Goal: Task Accomplishment & Management: Manage account settings

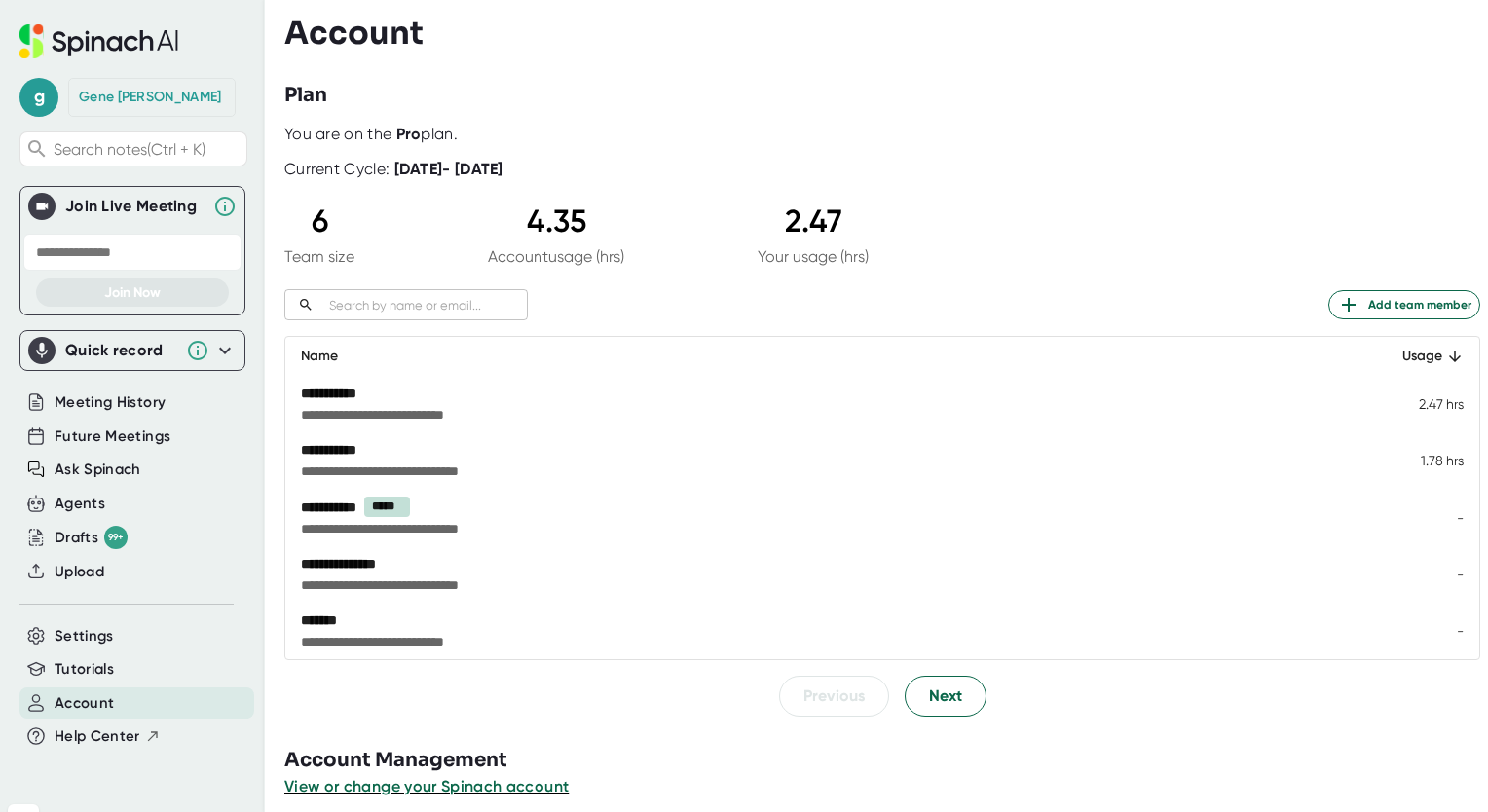
scroll to position [15, 0]
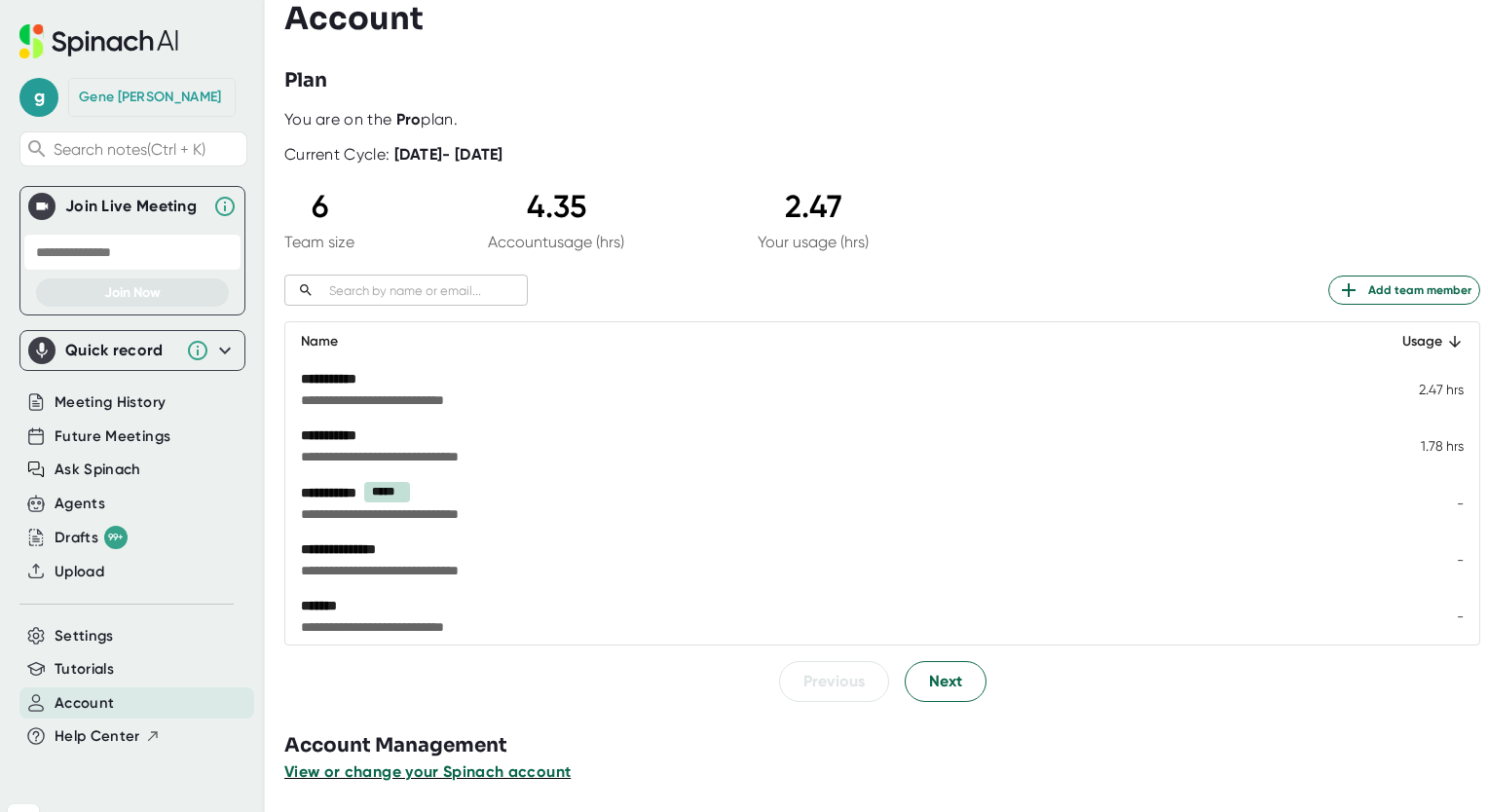
click at [441, 772] on span "View or change your Spinach account" at bounding box center [428, 771] width 287 height 19
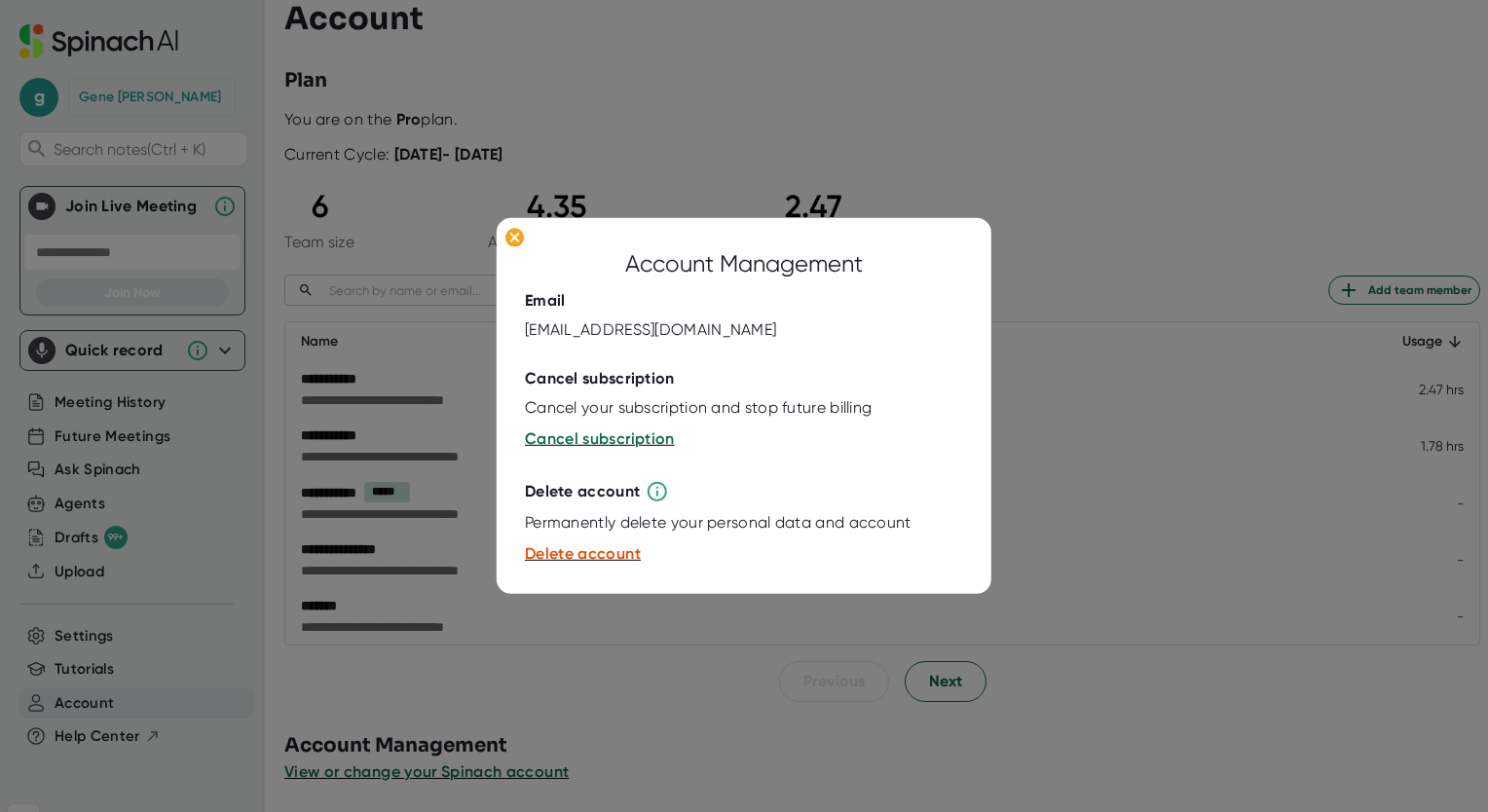
click at [1043, 263] on div at bounding box center [744, 406] width 1488 height 812
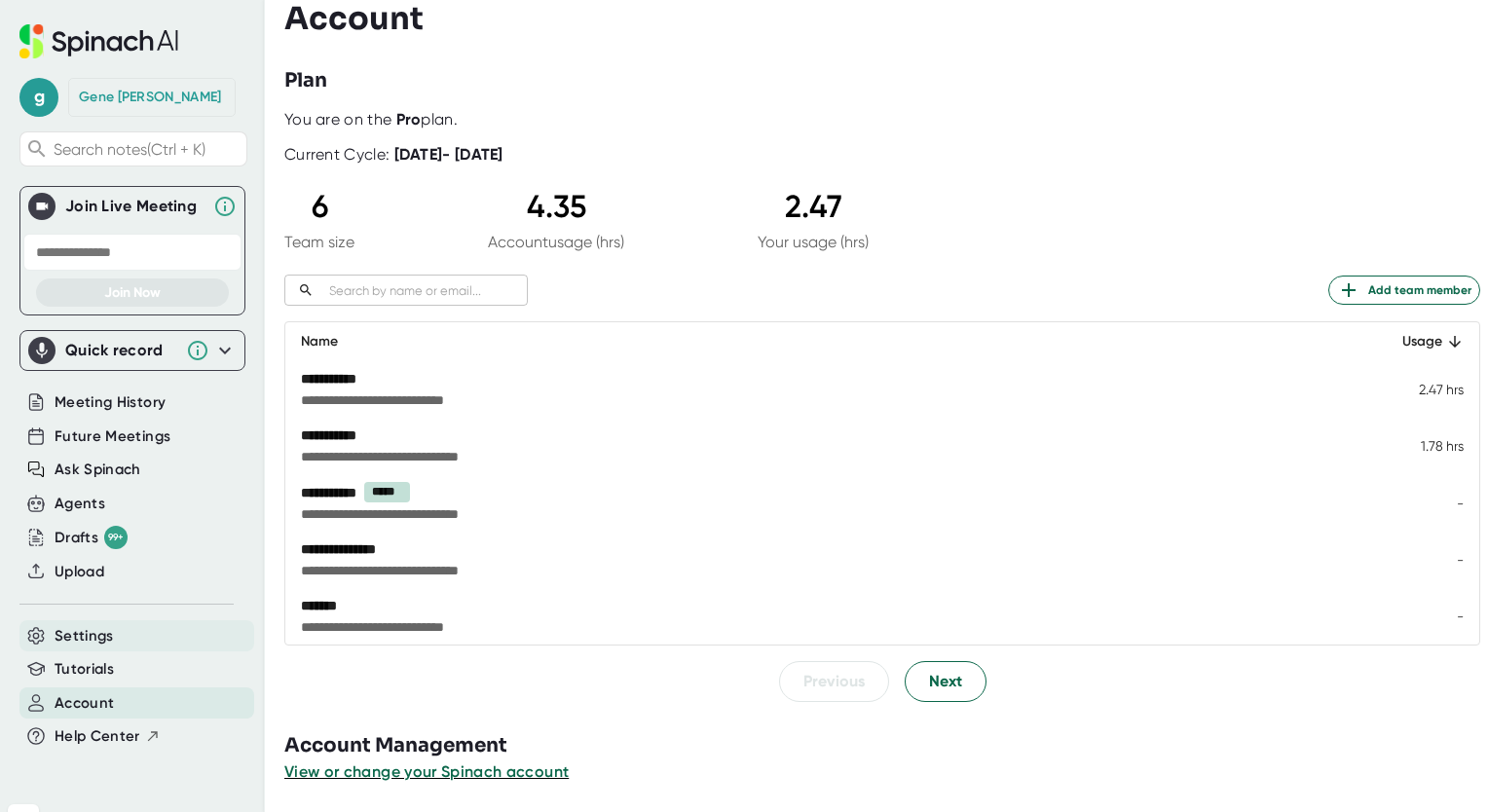
click at [98, 632] on span "Settings" at bounding box center [84, 636] width 59 height 23
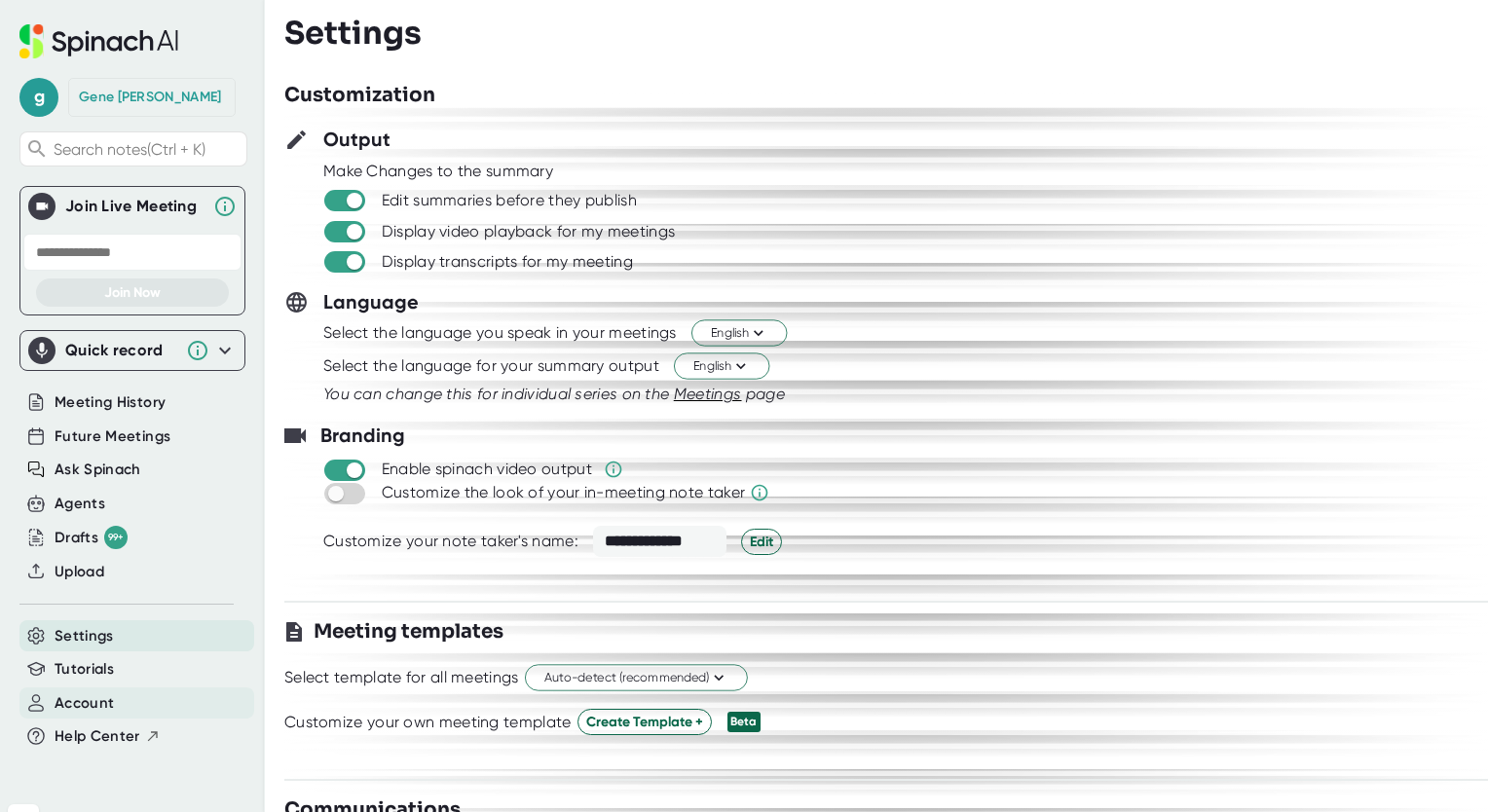
click at [81, 703] on span "Account" at bounding box center [84, 703] width 59 height 23
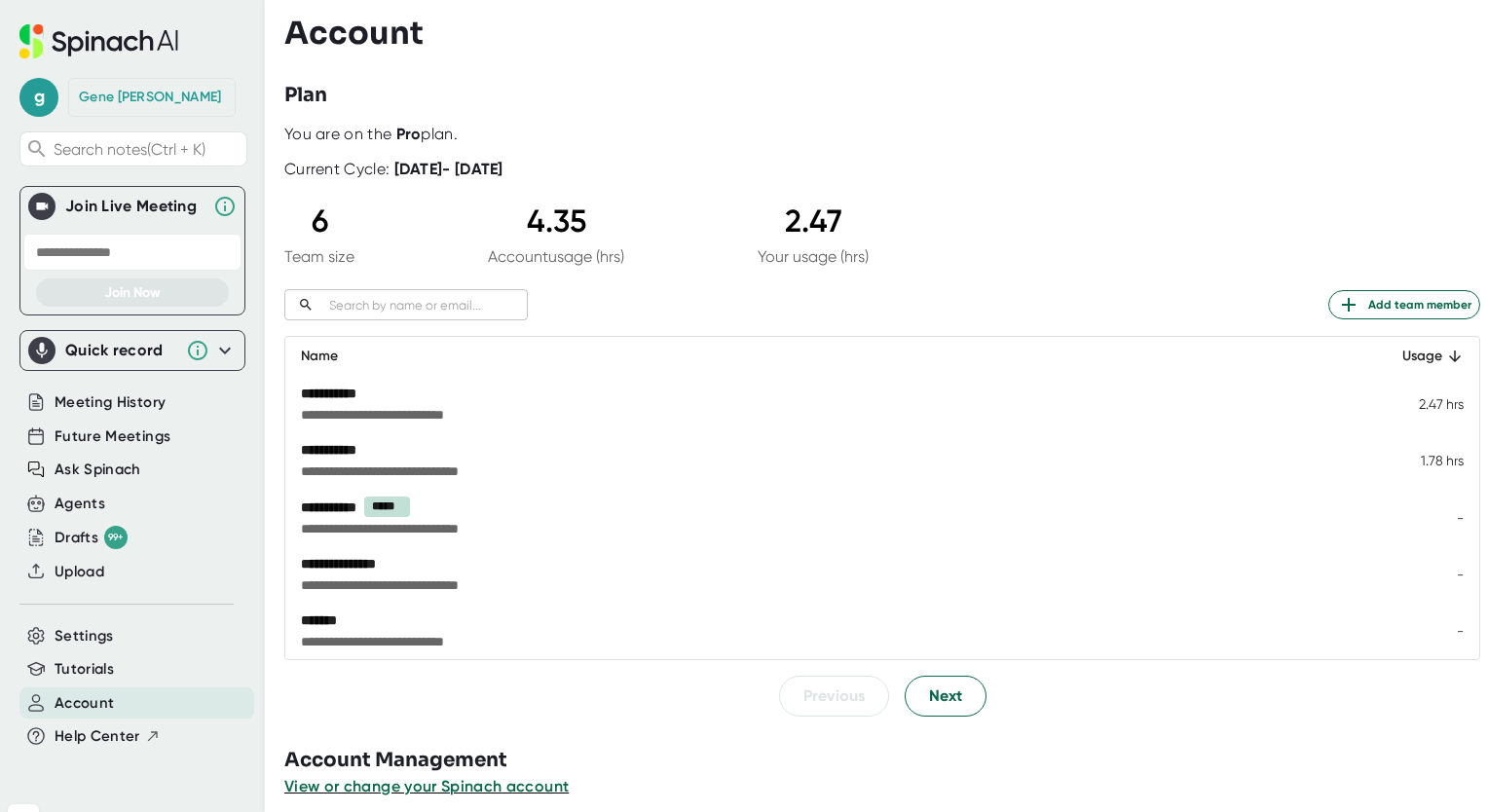
scroll to position [15, 0]
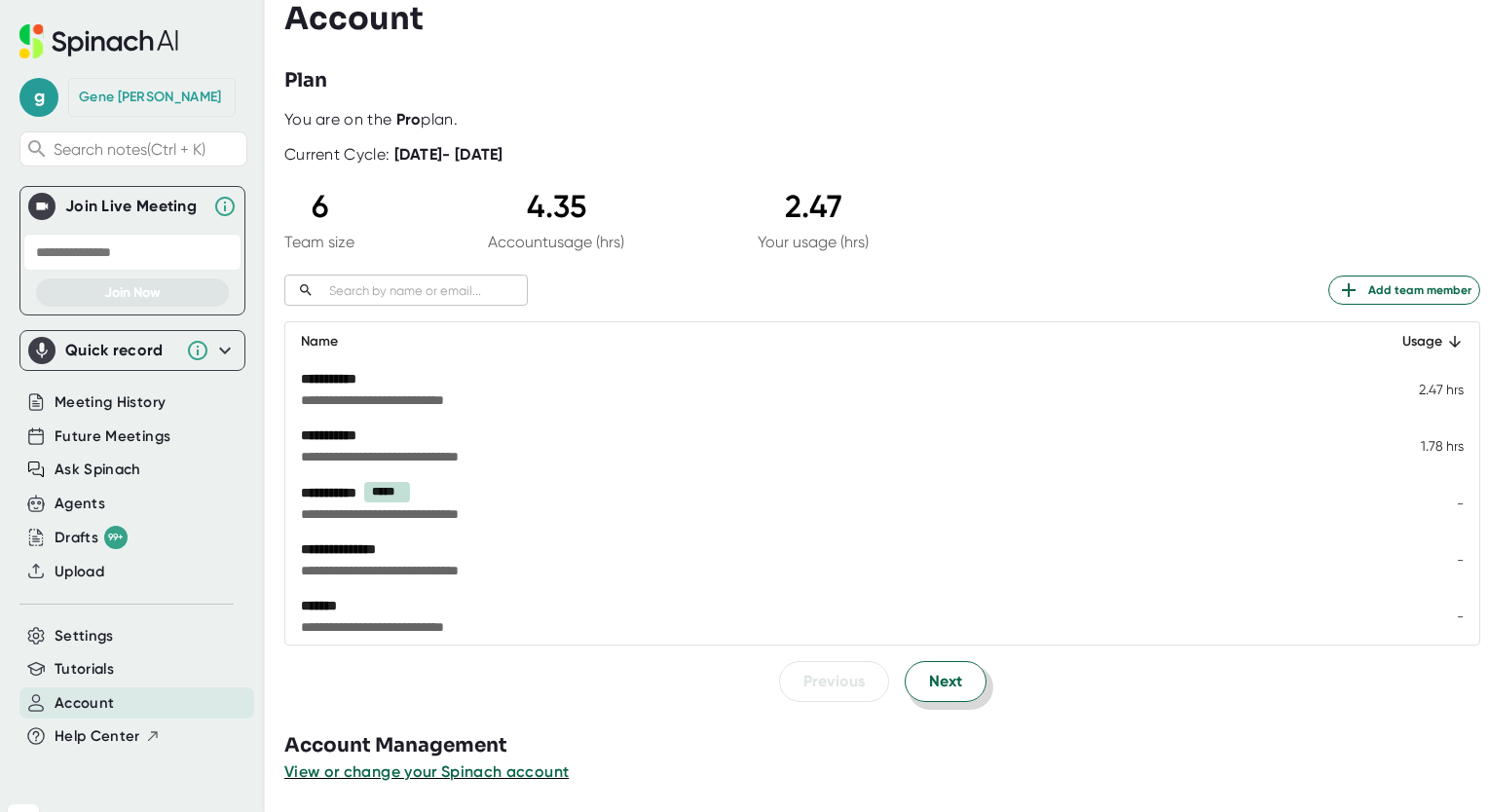
click at [951, 677] on span "Next" at bounding box center [946, 682] width 34 height 24
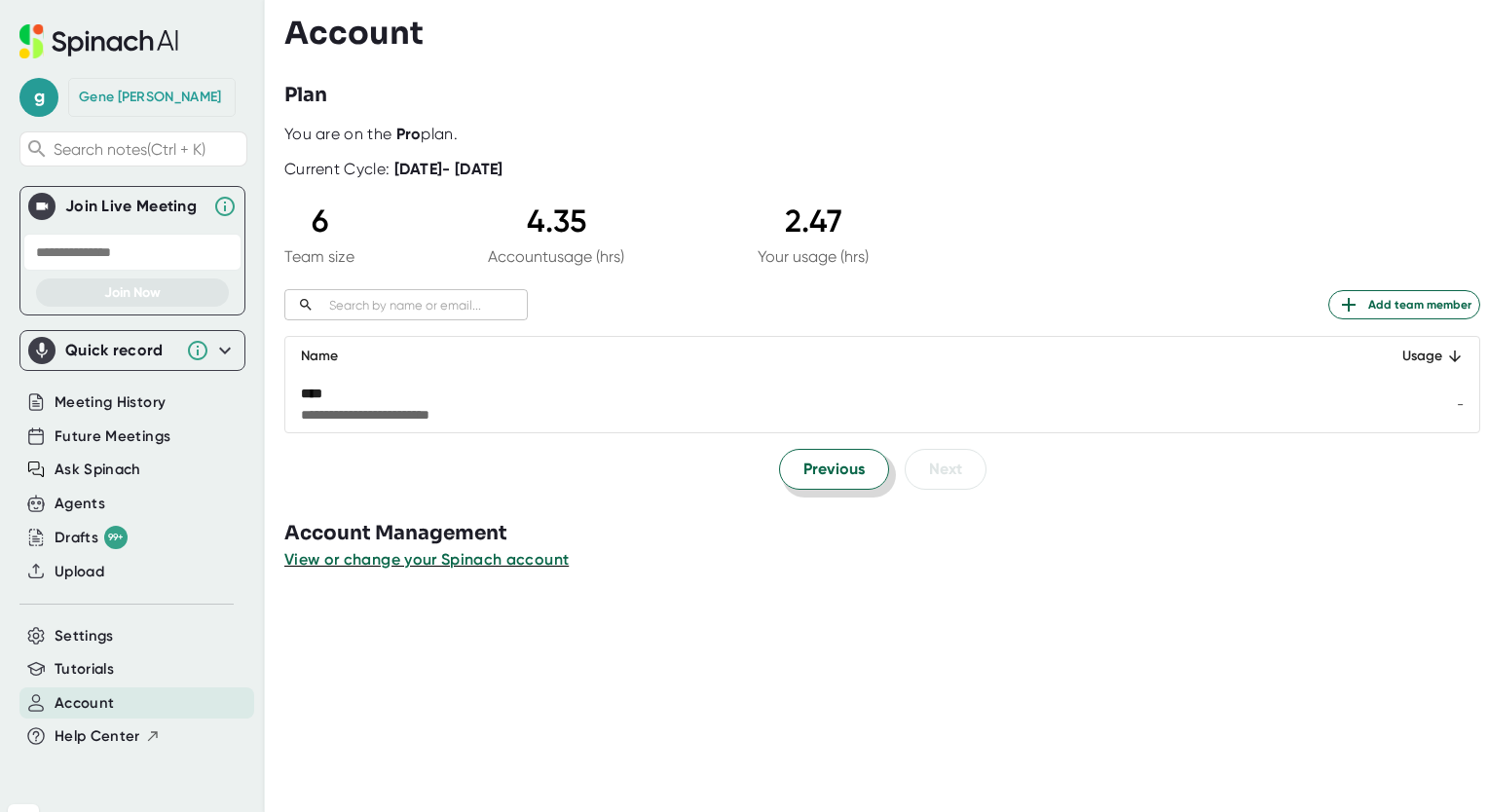
click at [855, 469] on span "Previous" at bounding box center [834, 469] width 61 height 24
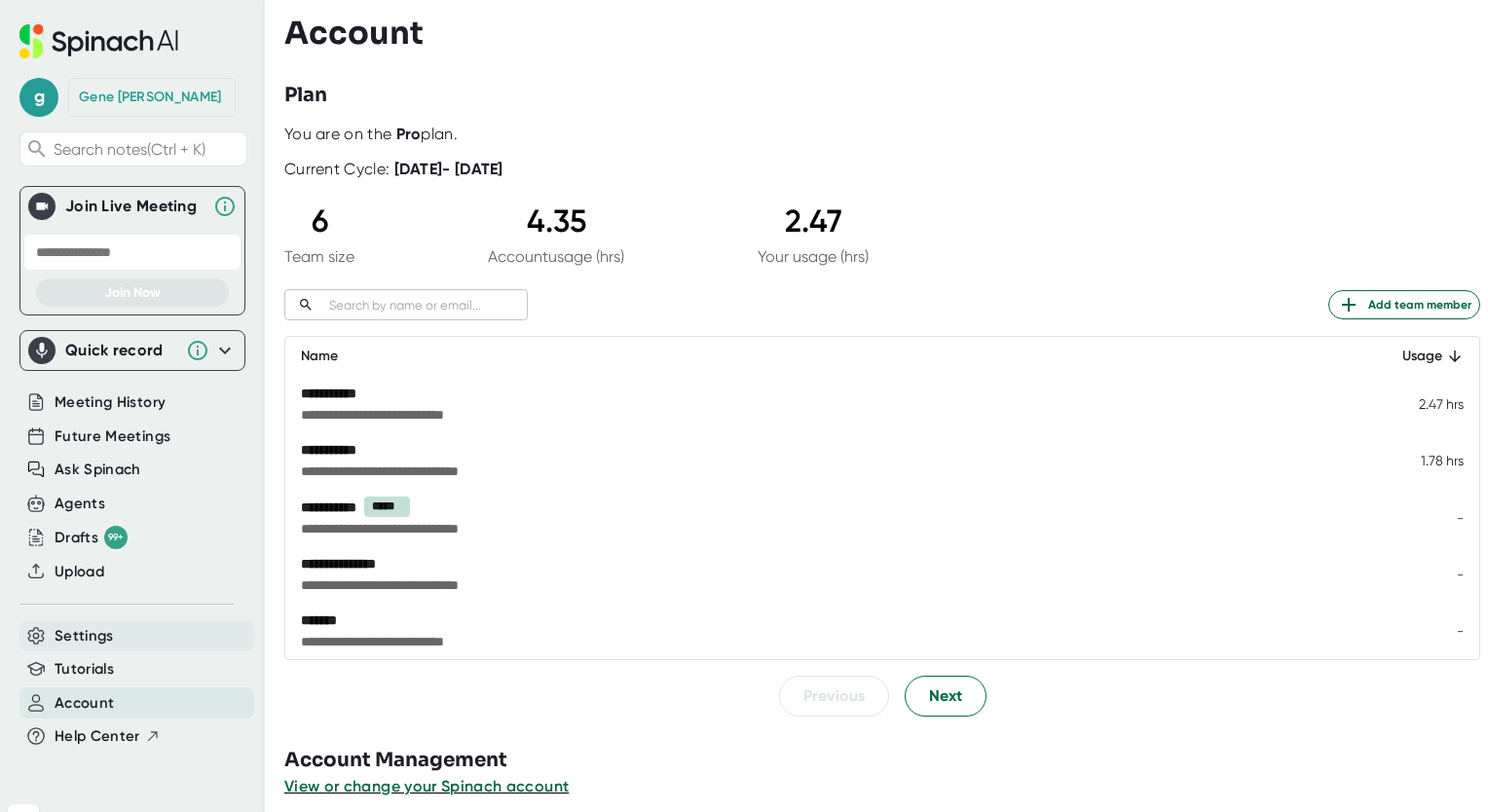
click at [64, 629] on span "Settings" at bounding box center [84, 636] width 59 height 23
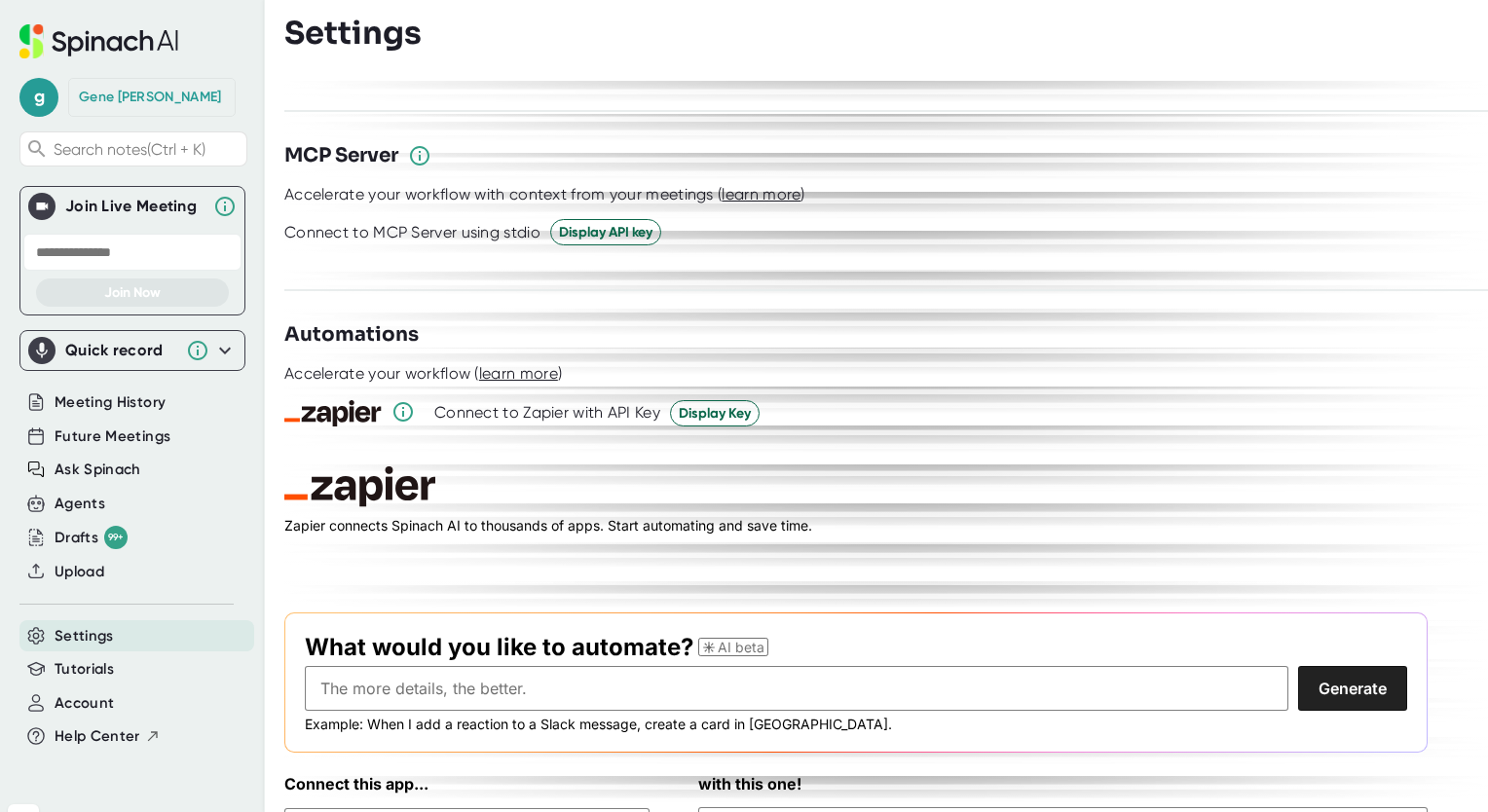
scroll to position [2605, 0]
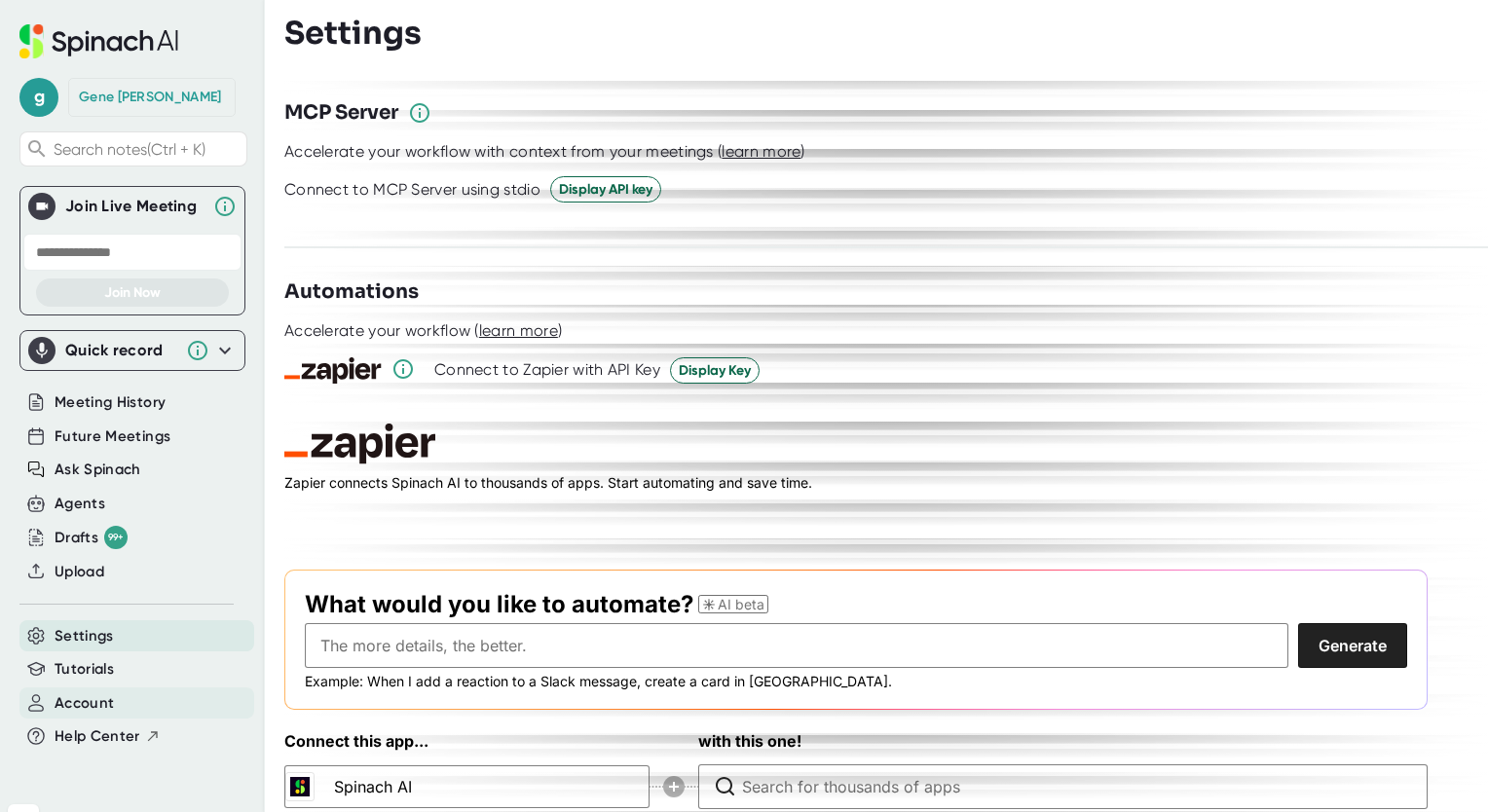
click at [74, 699] on span "Account" at bounding box center [84, 703] width 59 height 23
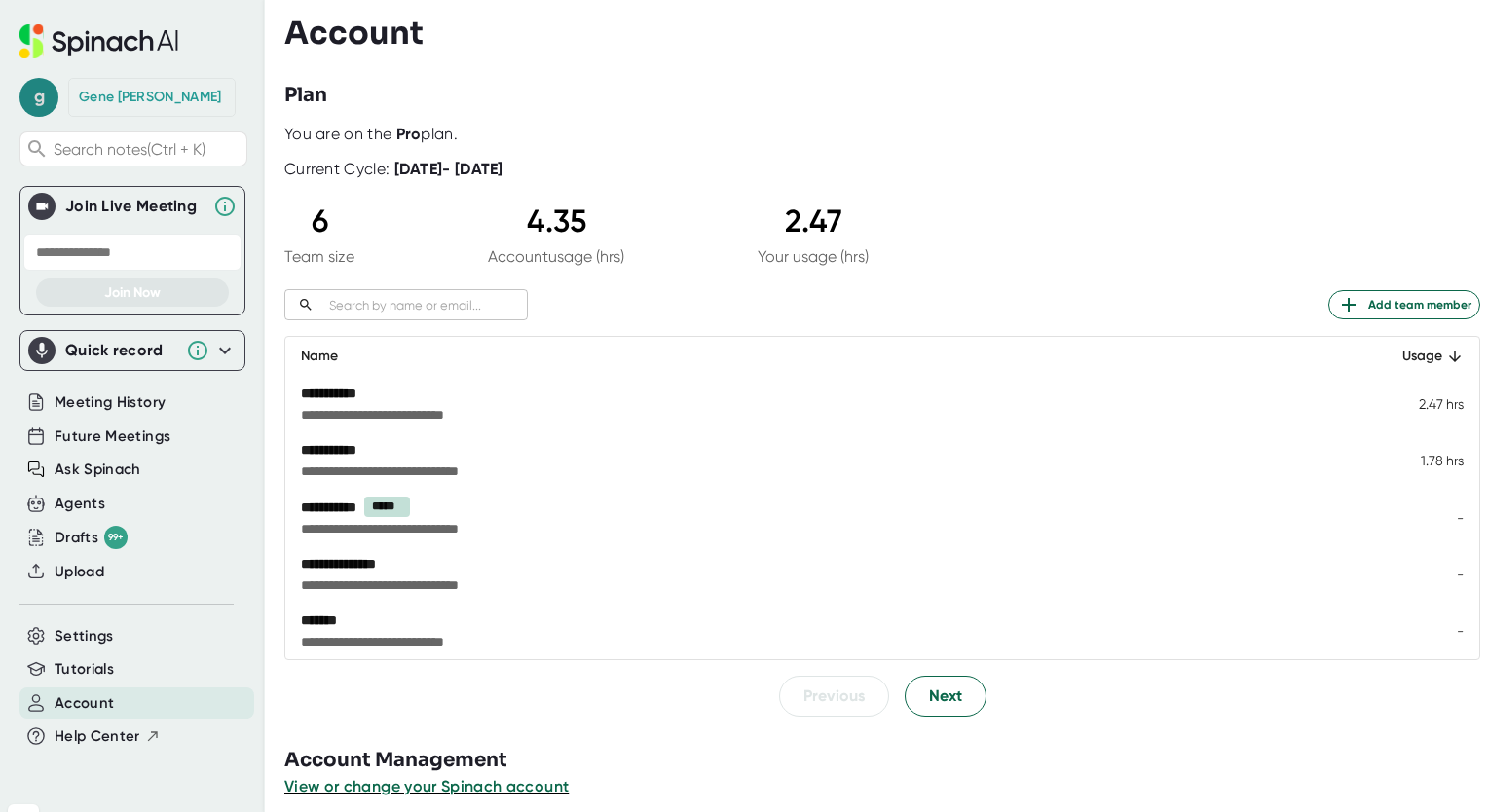
click at [45, 99] on span "g" at bounding box center [39, 97] width 39 height 39
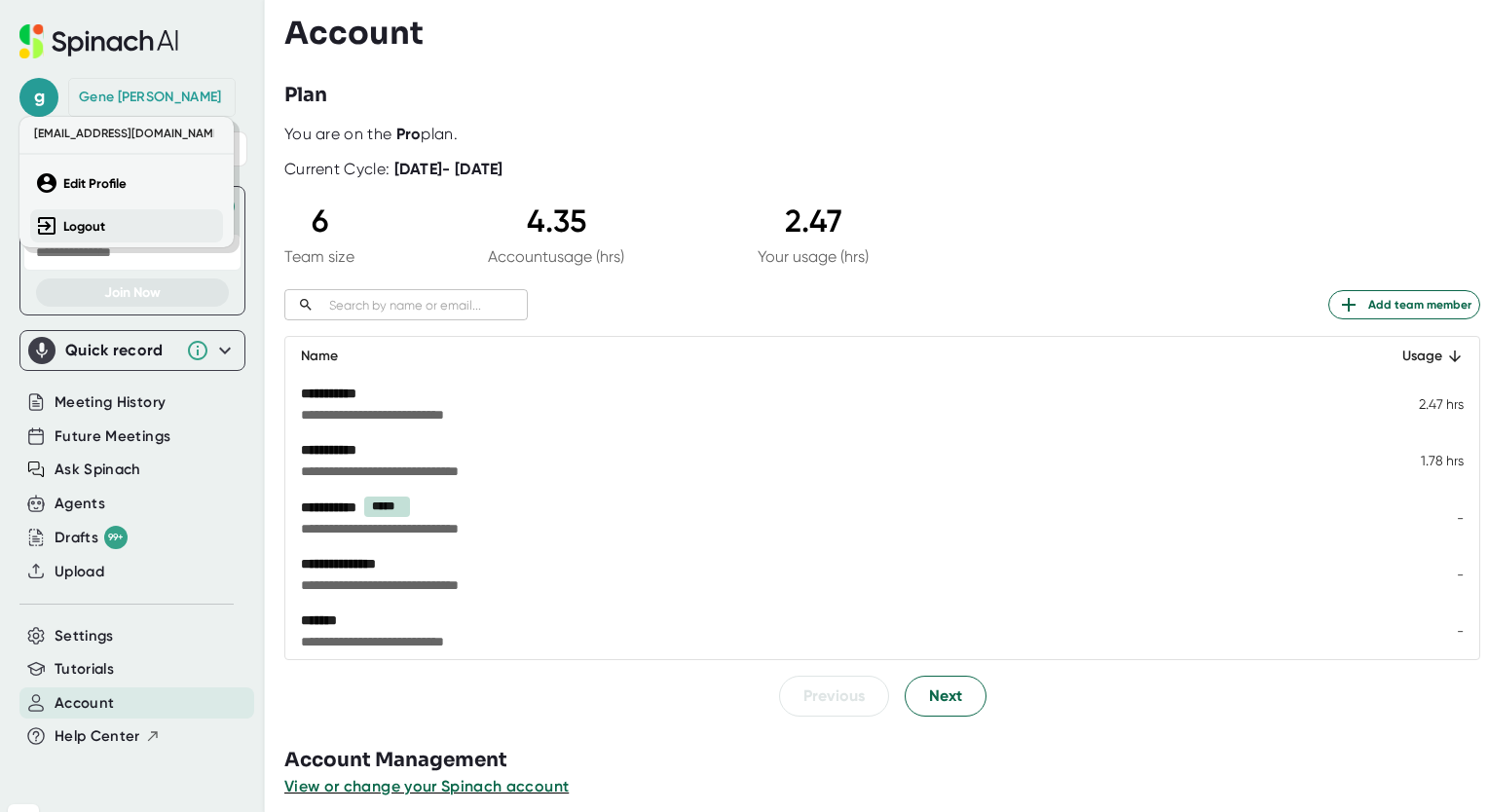
click at [89, 224] on b "Logout" at bounding box center [84, 226] width 41 height 17
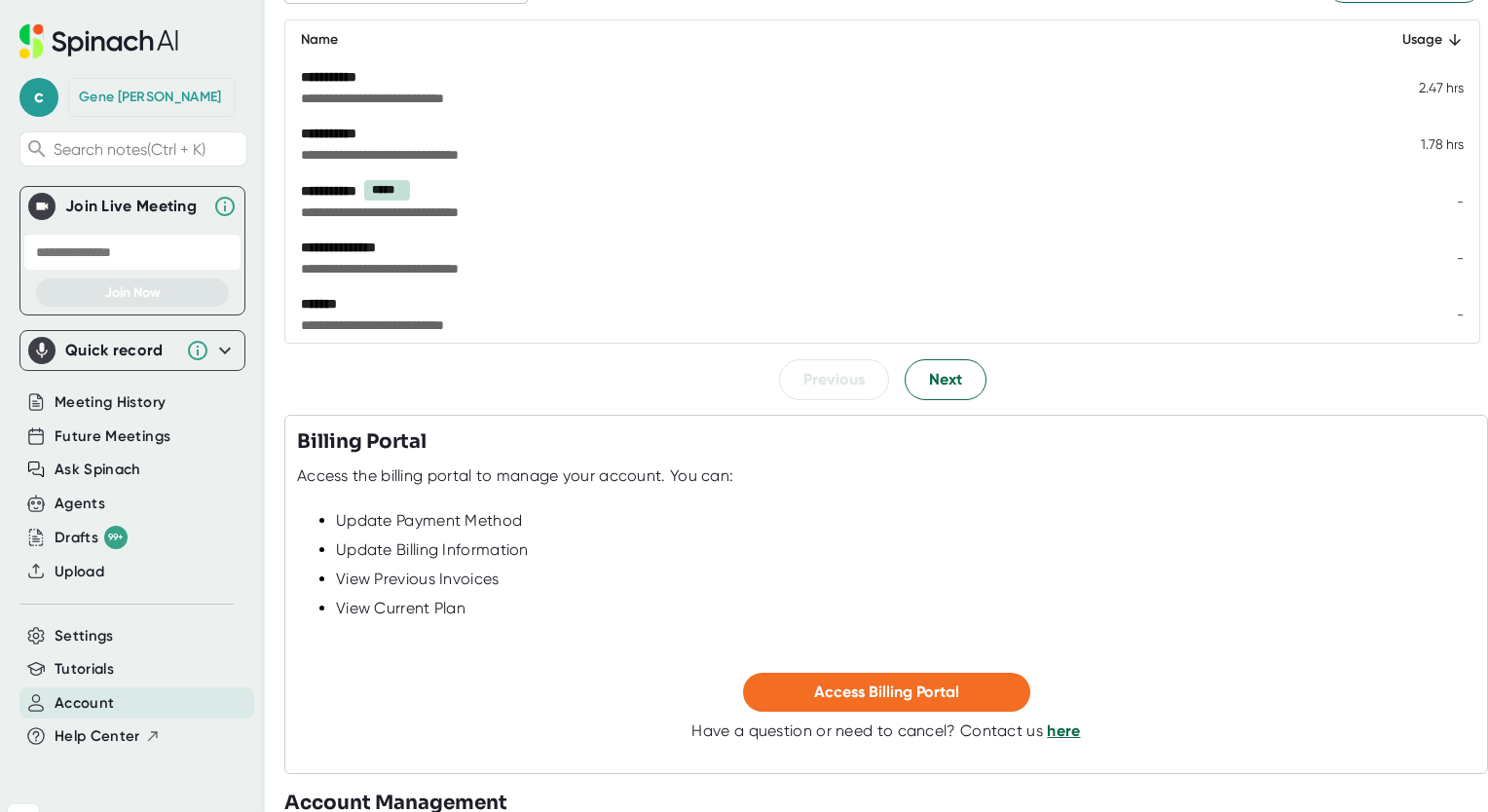
scroll to position [373, 0]
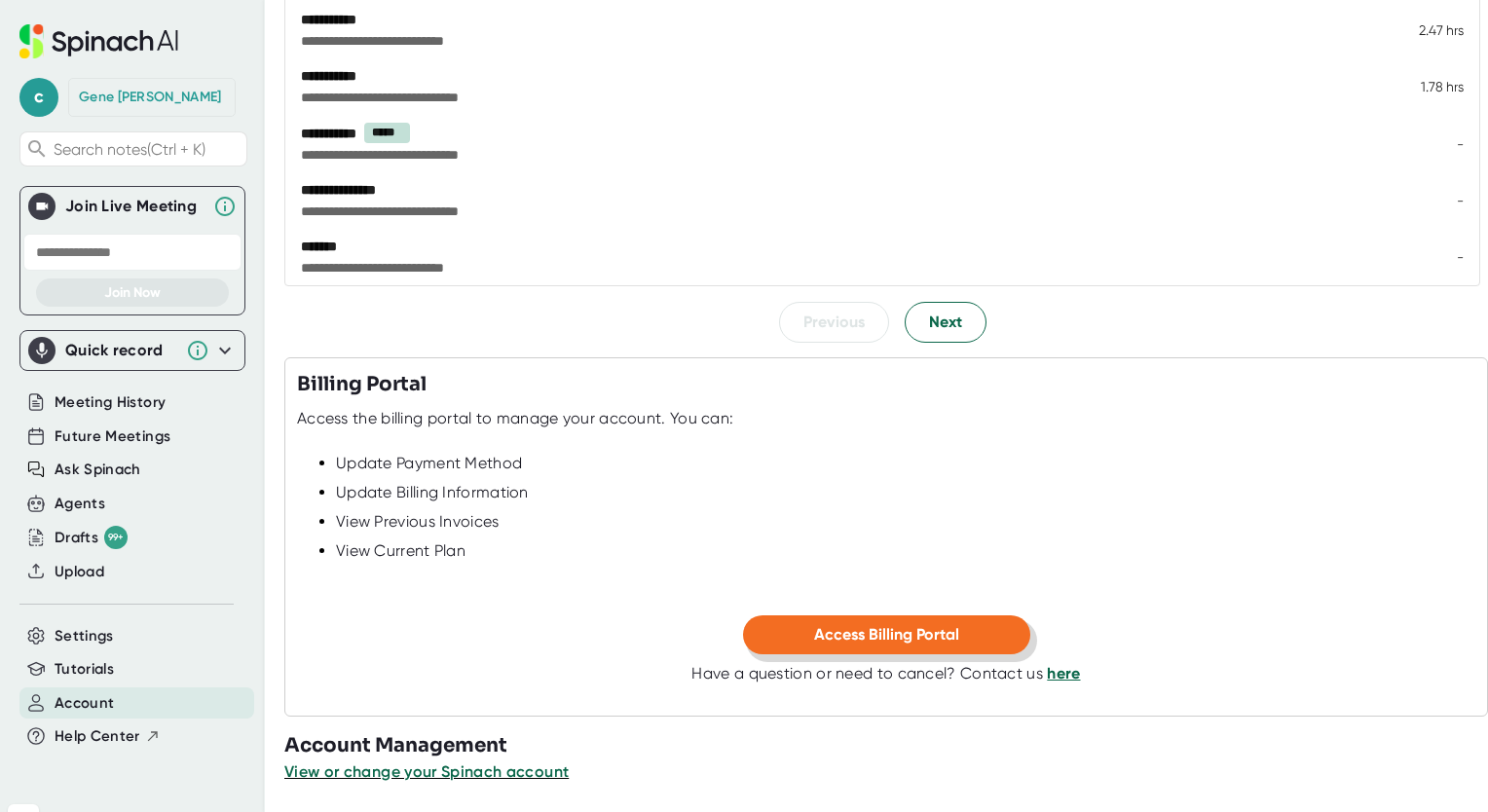
click at [888, 635] on span "Access Billing Portal" at bounding box center [886, 634] width 145 height 19
